Goal: Transaction & Acquisition: Purchase product/service

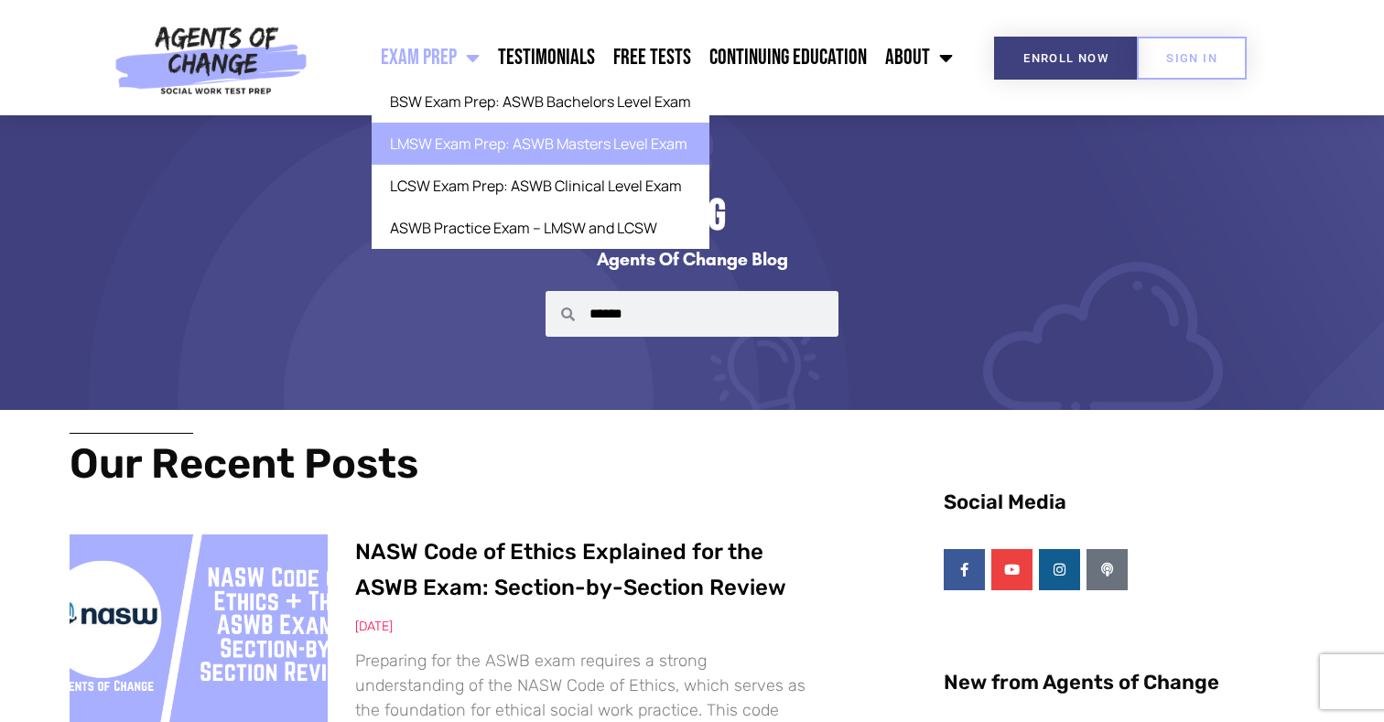
click at [444, 154] on link "LMSW Exam Prep: ASWB Masters Level Exam" at bounding box center [541, 144] width 338 height 42
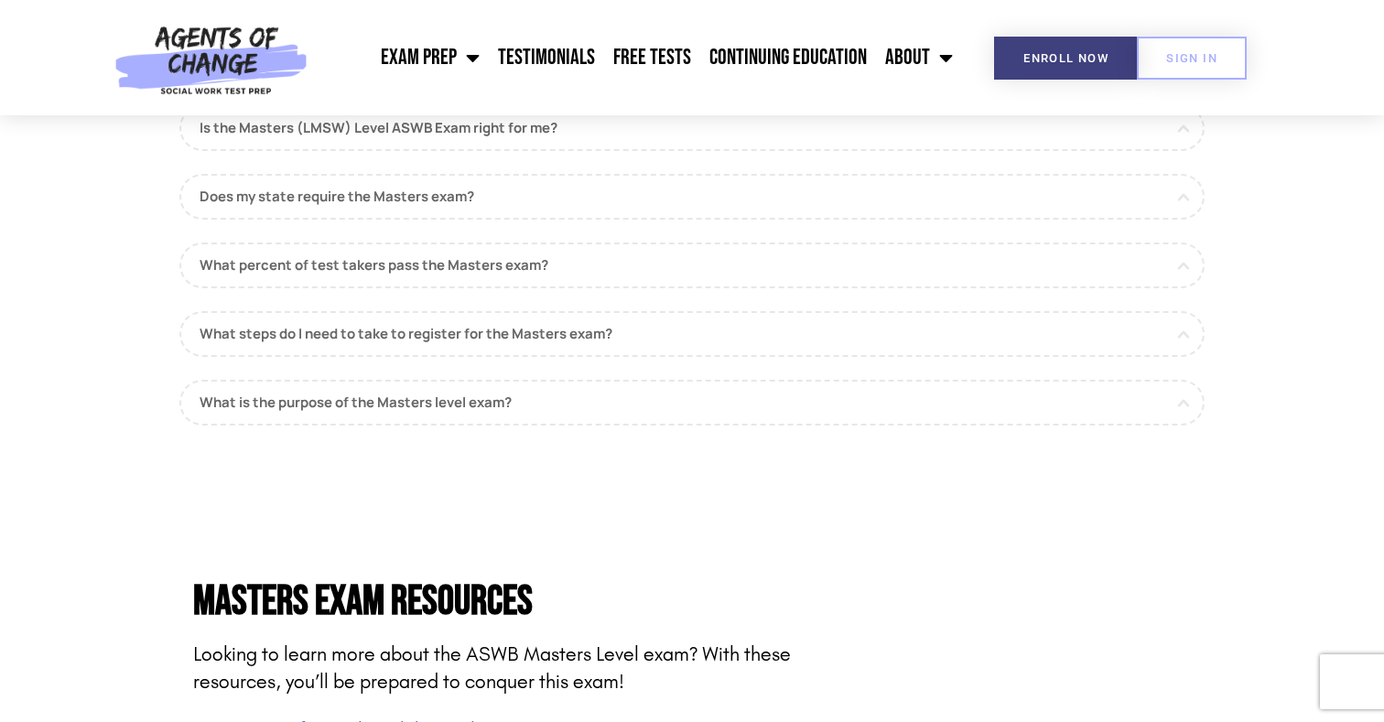
scroll to position [1760, 0]
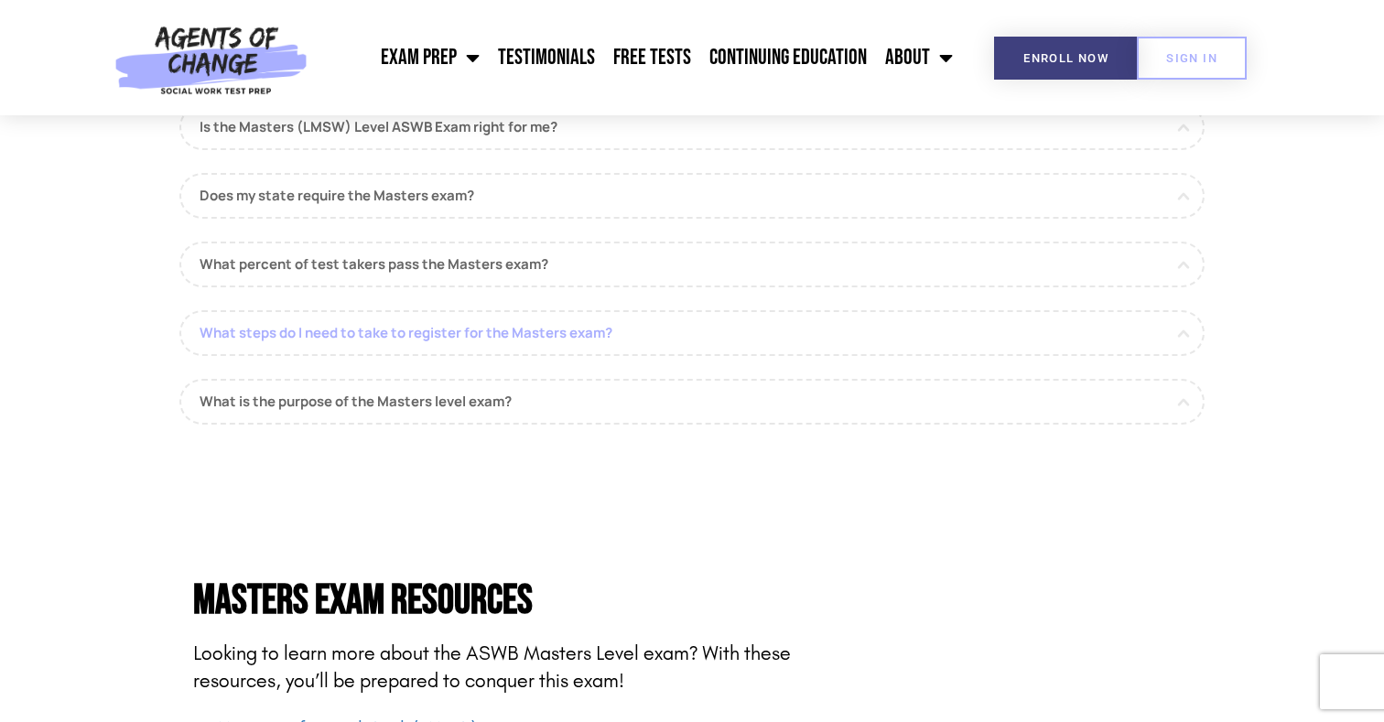
click at [402, 342] on link "What steps do I need to take to register for the Masters exam?" at bounding box center [691, 333] width 1025 height 46
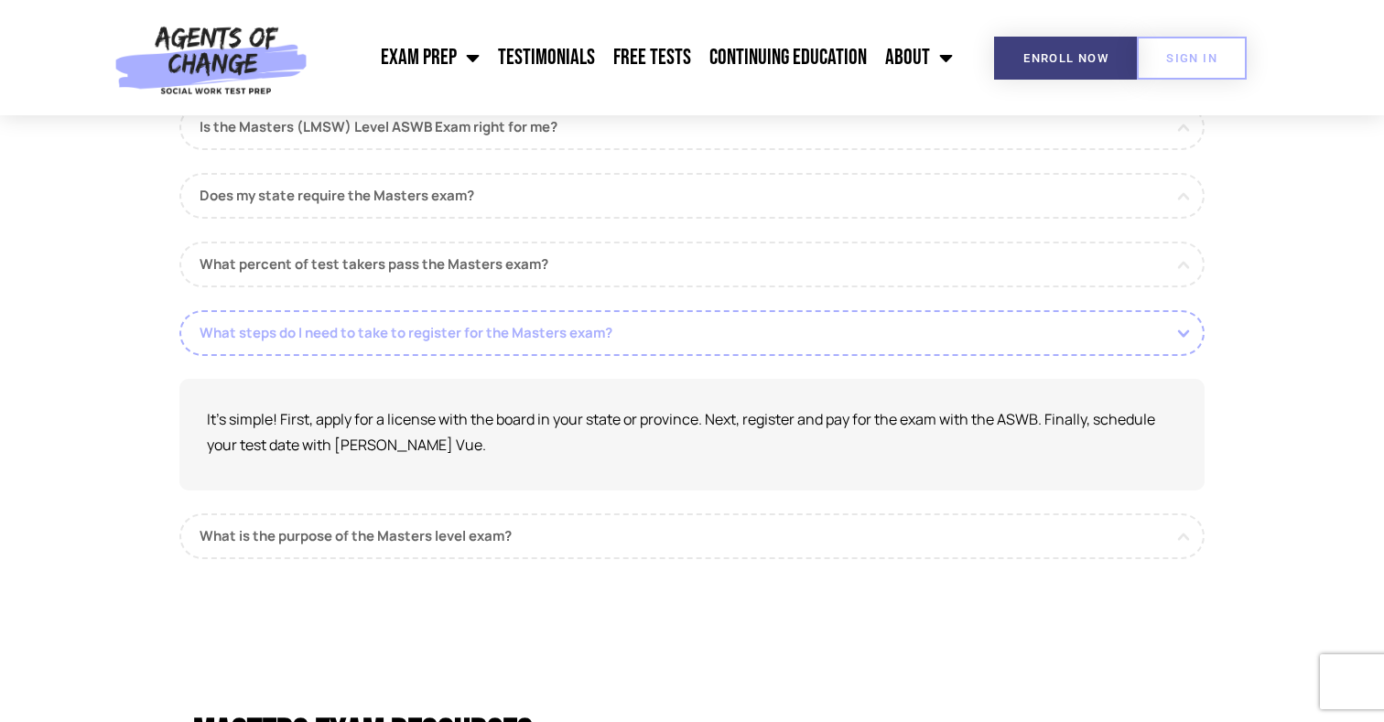
click at [402, 342] on link "What steps do I need to take to register for the Masters exam?" at bounding box center [691, 333] width 1025 height 46
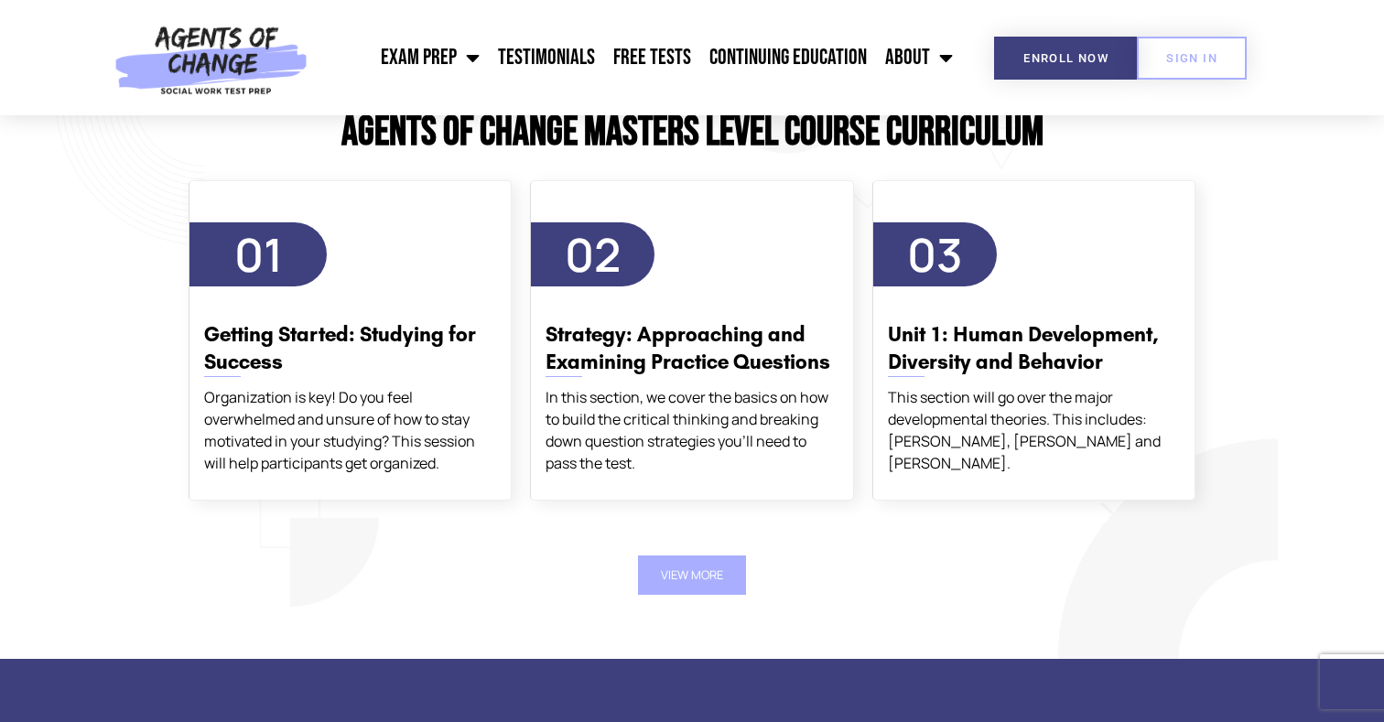
scroll to position [3140, 0]
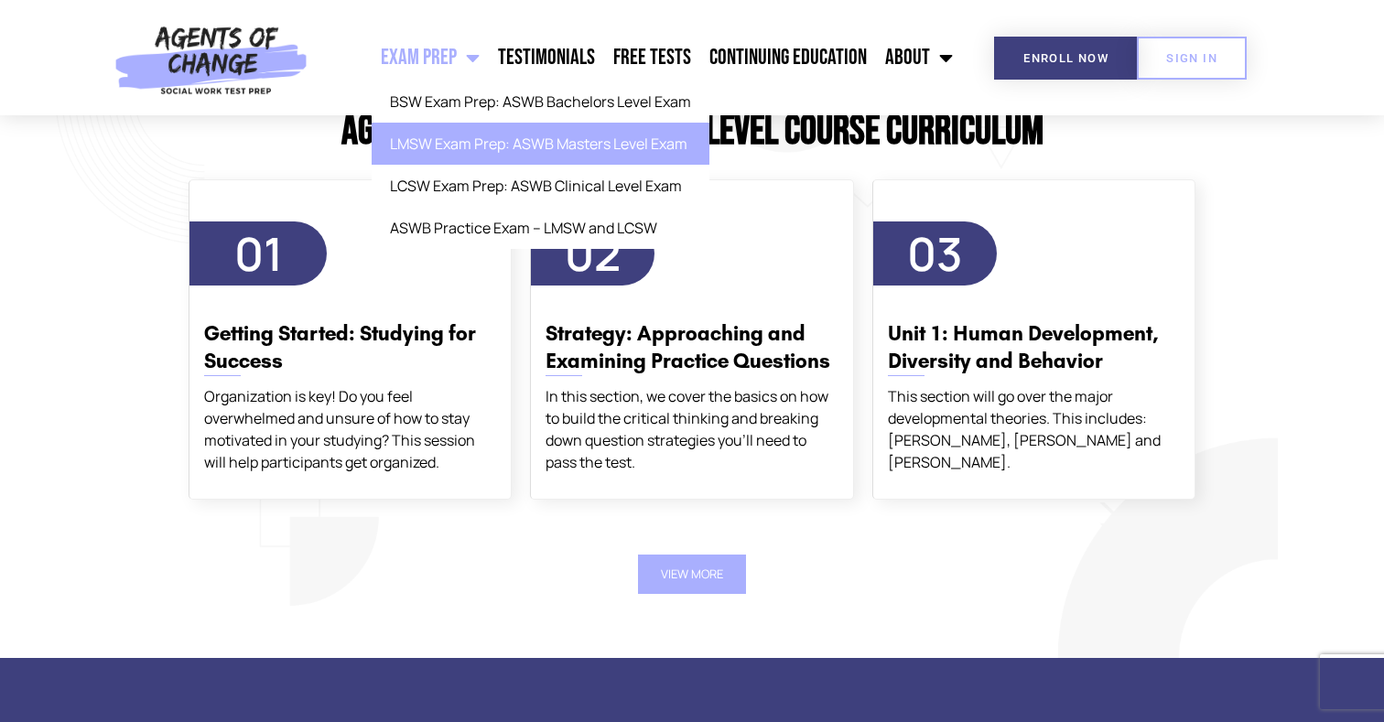
click at [440, 146] on link "LMSW Exam Prep: ASWB Masters Level Exam" at bounding box center [541, 144] width 338 height 42
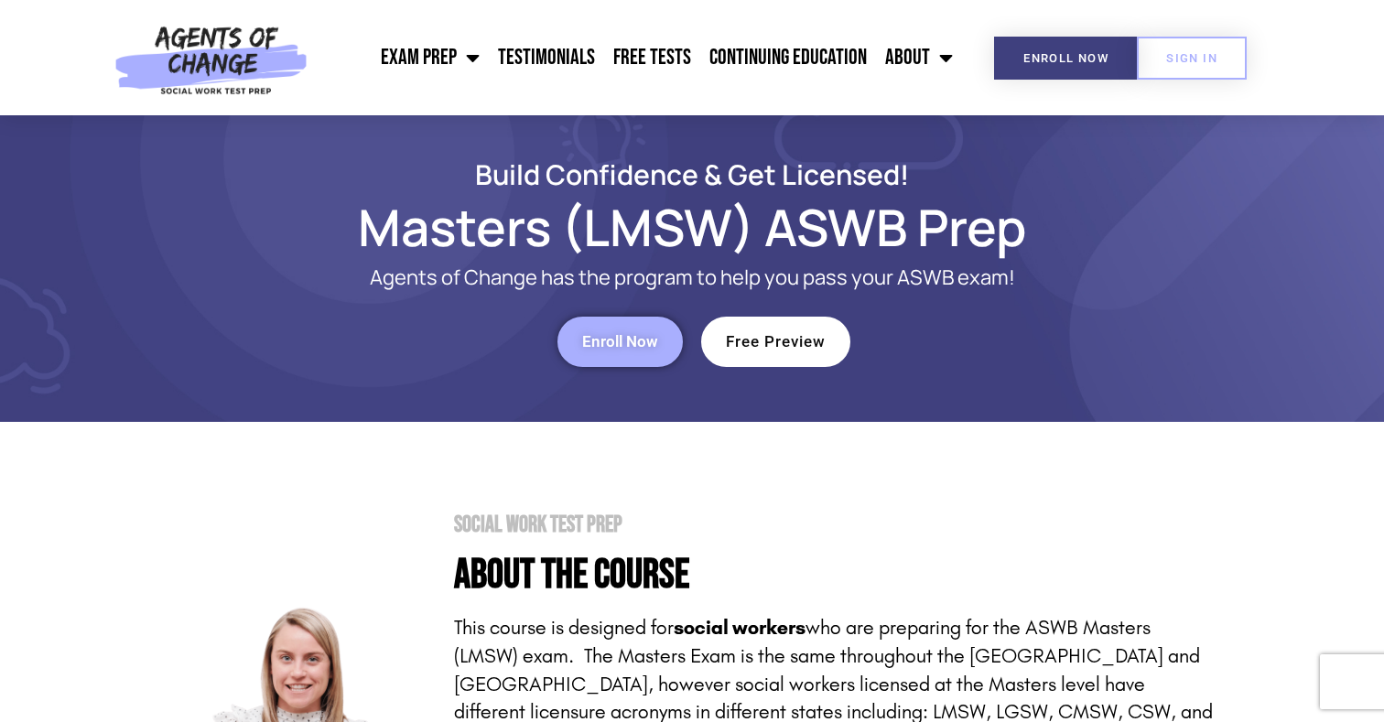
click at [593, 326] on link "Enroll Now" at bounding box center [620, 342] width 125 height 50
